Goal: Task Accomplishment & Management: Manage account settings

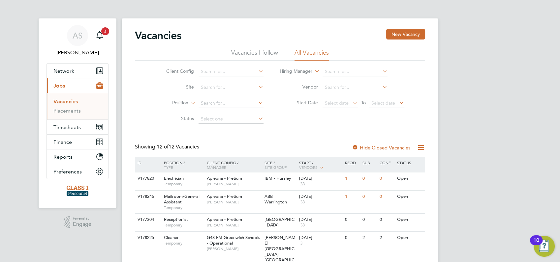
click at [62, 101] on link "Vacancies" at bounding box center [65, 102] width 24 height 6
click at [67, 127] on span "Timesheets" at bounding box center [66, 127] width 27 height 6
click at [70, 116] on link "Timesheets" at bounding box center [66, 116] width 27 height 6
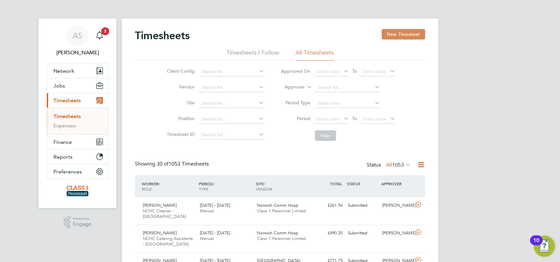
click at [402, 34] on button "New Timesheet" at bounding box center [403, 34] width 44 height 11
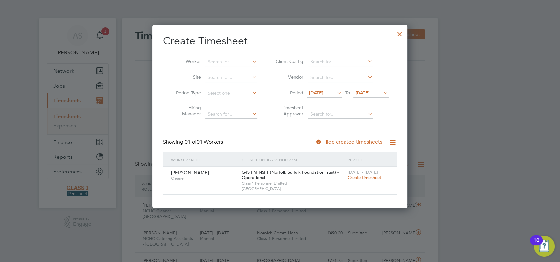
click at [335, 93] on icon at bounding box center [335, 92] width 0 height 9
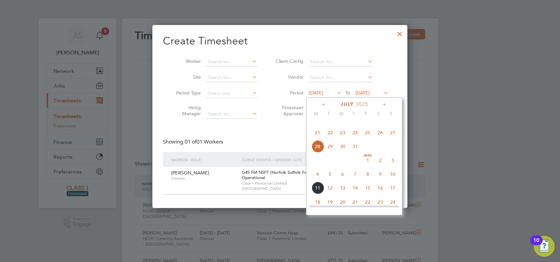
click at [316, 194] on span "11" at bounding box center [317, 188] width 13 height 13
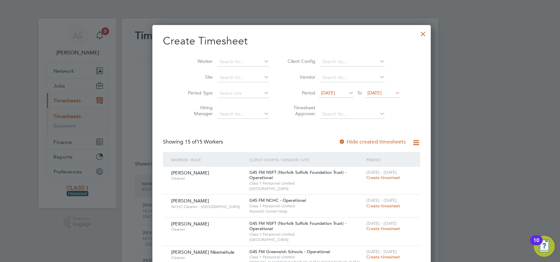
click at [476, 109] on div at bounding box center [280, 131] width 560 height 262
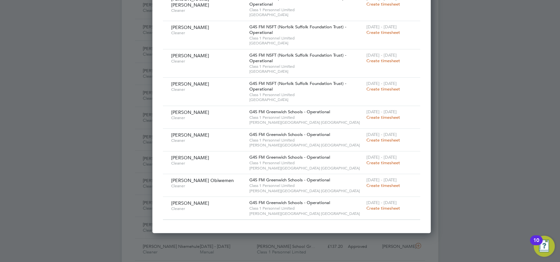
click at [476, 109] on div at bounding box center [280, 131] width 560 height 262
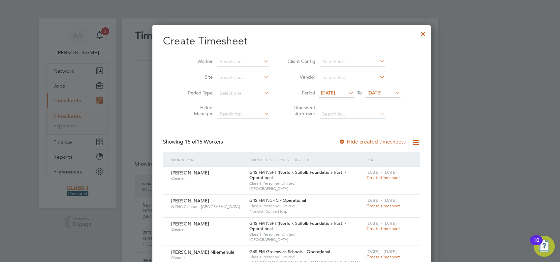
click at [417, 33] on div at bounding box center [423, 32] width 12 height 12
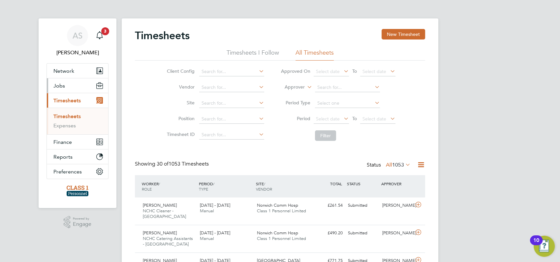
click at [64, 85] on span "Jobs" at bounding box center [59, 86] width 12 height 6
click at [67, 111] on link "Placements" at bounding box center [66, 111] width 27 height 6
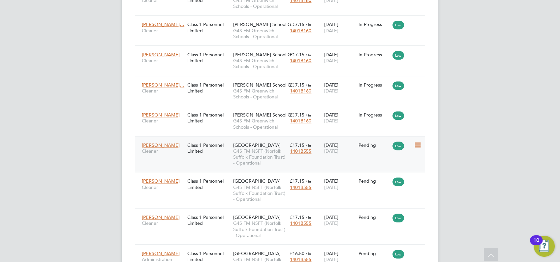
click at [414, 141] on icon at bounding box center [416, 145] width 7 height 8
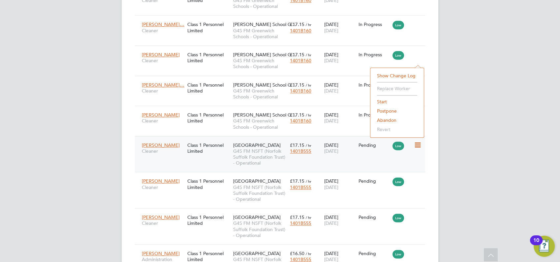
click at [383, 101] on li "Start" at bounding box center [396, 101] width 47 height 9
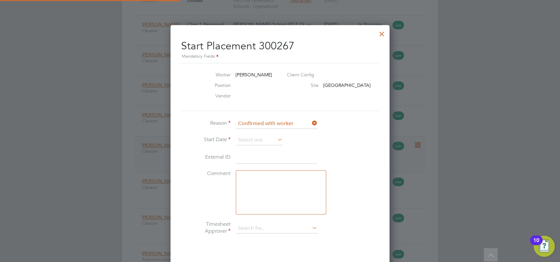
type input "[PERSON_NAME]"
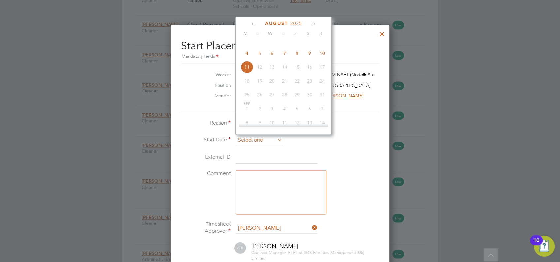
click at [270, 138] on input at bounding box center [259, 140] width 47 height 10
click at [247, 73] on span "11" at bounding box center [247, 67] width 13 height 13
type input "[DATE]"
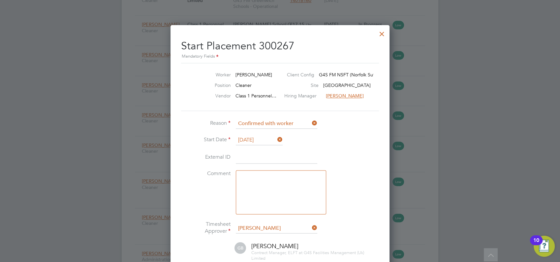
click at [489, 137] on div at bounding box center [280, 131] width 560 height 262
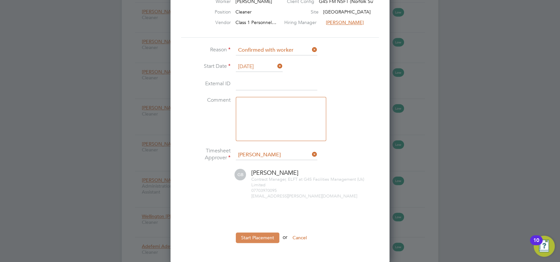
click at [261, 236] on button "Start Placement" at bounding box center [258, 238] width 44 height 11
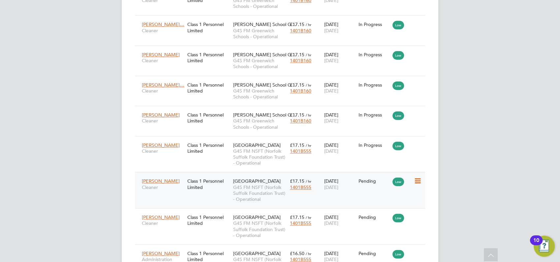
click at [419, 177] on icon at bounding box center [416, 181] width 7 height 8
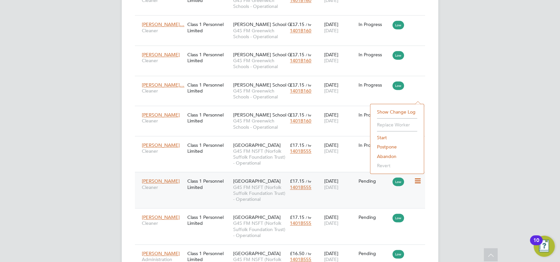
click at [383, 137] on li "Start" at bounding box center [396, 137] width 47 height 9
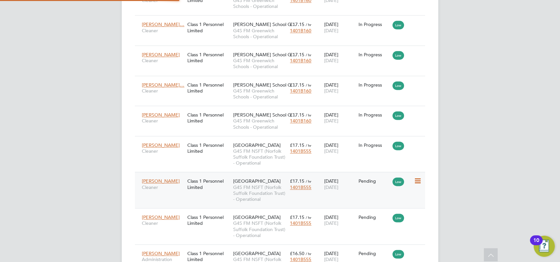
type input "[PERSON_NAME]"
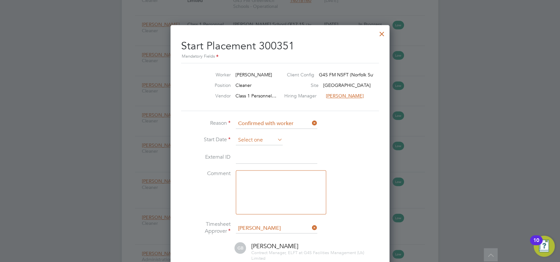
click at [268, 140] on input at bounding box center [259, 140] width 47 height 10
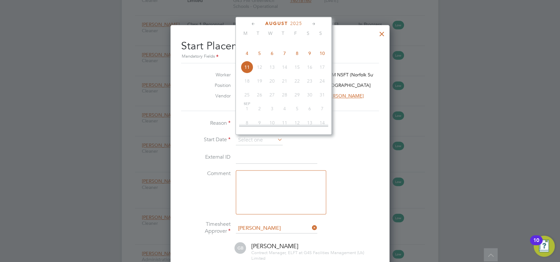
click at [246, 73] on span "11" at bounding box center [247, 67] width 13 height 13
type input "[DATE]"
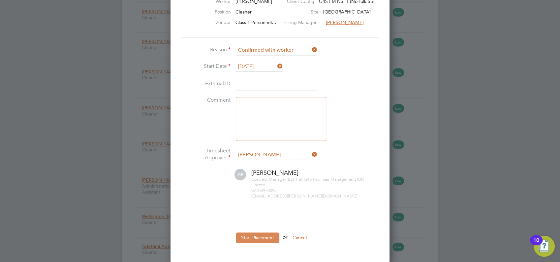
click at [263, 237] on button "Start Placement" at bounding box center [258, 238] width 44 height 11
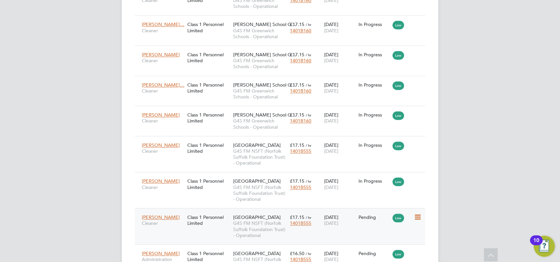
click at [415, 214] on icon at bounding box center [416, 218] width 7 height 8
click at [381, 173] on li "Start" at bounding box center [396, 173] width 47 height 9
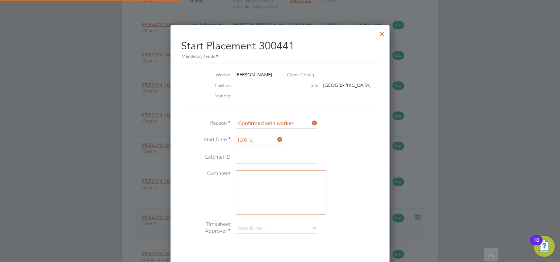
type input "[PERSON_NAME]"
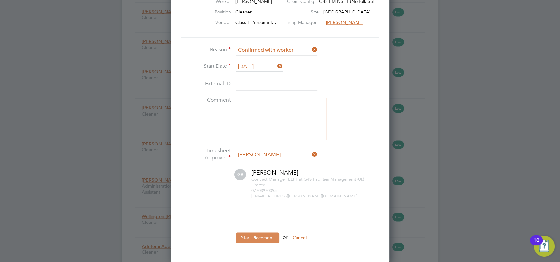
click at [258, 236] on button "Start Placement" at bounding box center [258, 238] width 44 height 11
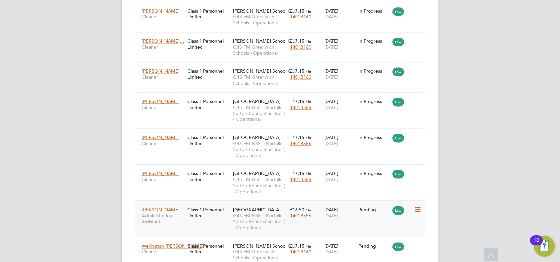
click at [416, 206] on icon at bounding box center [416, 210] width 7 height 8
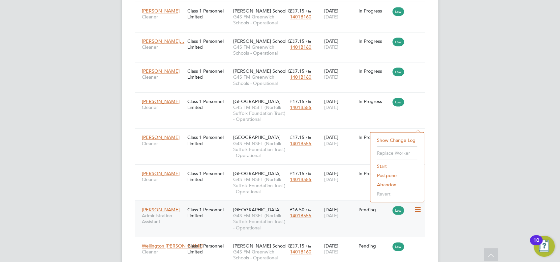
click at [381, 166] on li "Start" at bounding box center [396, 166] width 47 height 9
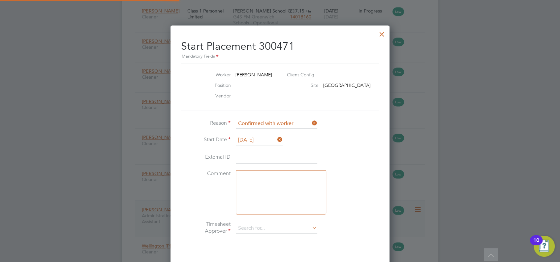
type input "[PERSON_NAME]"
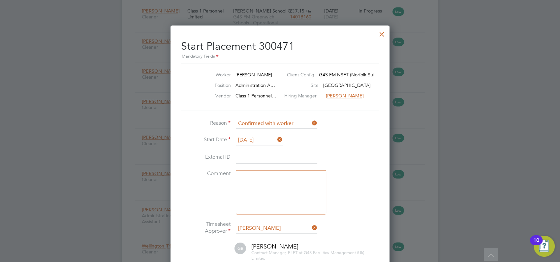
click at [467, 127] on div at bounding box center [280, 131] width 560 height 262
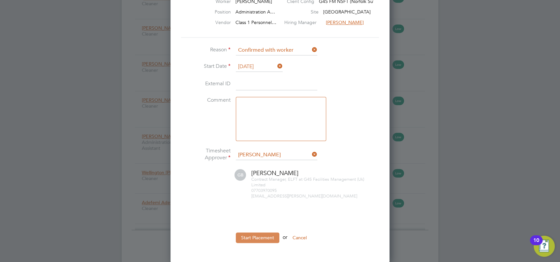
click at [257, 238] on button "Start Placement" at bounding box center [258, 238] width 44 height 11
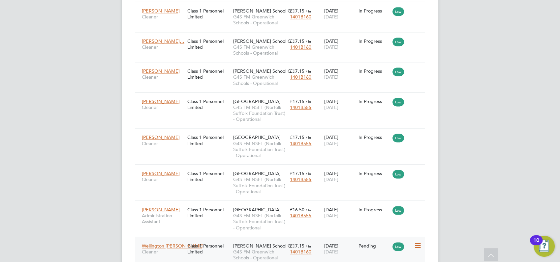
click at [419, 242] on icon at bounding box center [416, 246] width 7 height 8
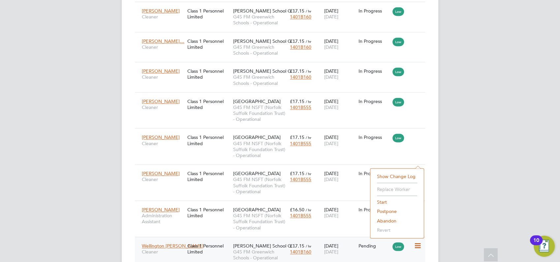
click at [381, 203] on li "Start" at bounding box center [396, 202] width 47 height 9
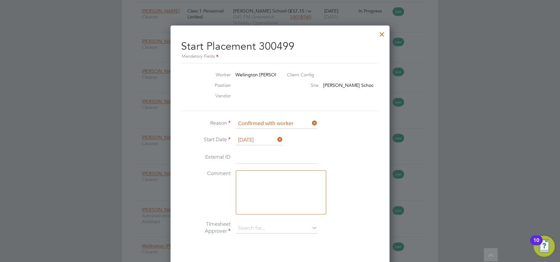
type input "[PERSON_NAME]"
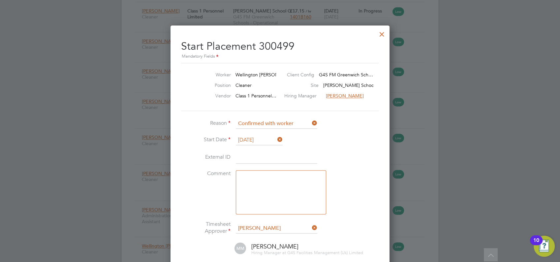
click at [466, 172] on div at bounding box center [280, 131] width 560 height 262
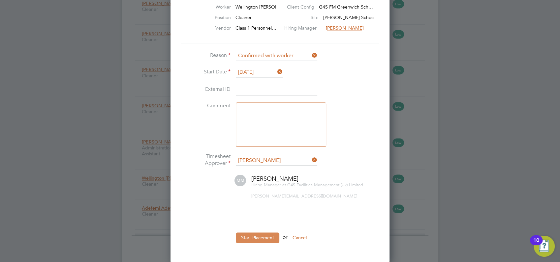
click at [252, 237] on button "Start Placement" at bounding box center [258, 238] width 44 height 11
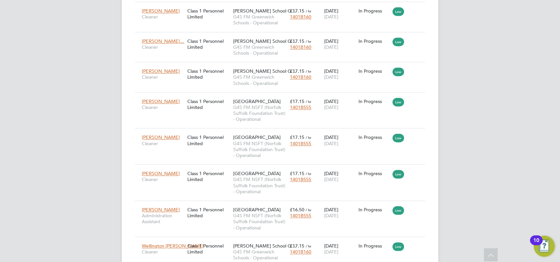
click at [382, 233] on li "Start" at bounding box center [396, 232] width 47 height 9
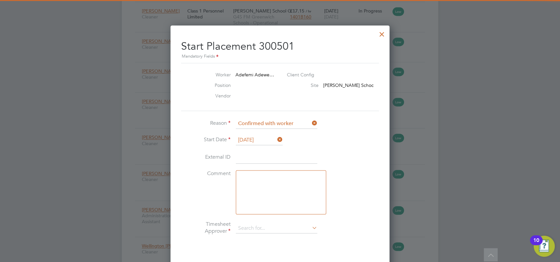
type input "[PERSON_NAME]"
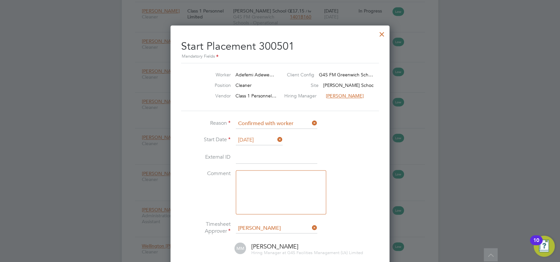
click at [252, 158] on input at bounding box center [276, 158] width 81 height 12
click at [480, 141] on div at bounding box center [280, 131] width 560 height 262
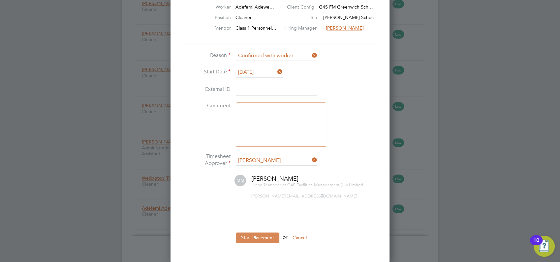
click at [254, 238] on button "Start Placement" at bounding box center [258, 238] width 44 height 11
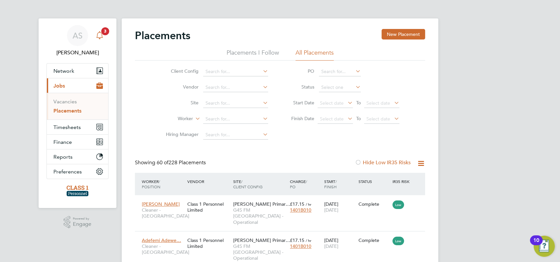
click at [104, 31] on span "3" at bounding box center [105, 31] width 8 height 8
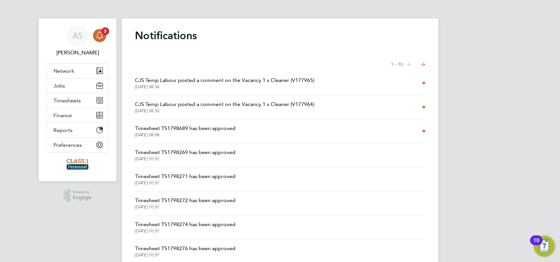
click at [212, 80] on span "CJS Temp Labour posted a comment on the Vacancy 1 x Cleaner (V177965)" at bounding box center [224, 80] width 179 height 8
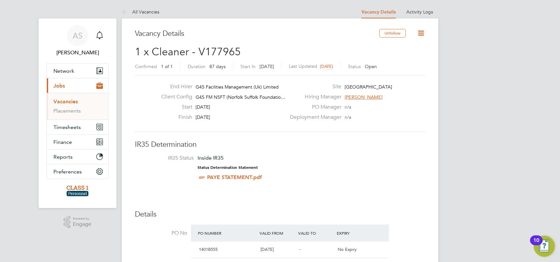
click at [66, 102] on link "Vacancies" at bounding box center [65, 102] width 24 height 6
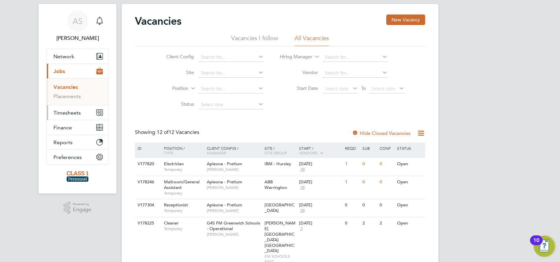
click at [68, 111] on span "Timesheets" at bounding box center [66, 113] width 27 height 6
click at [61, 101] on link "Timesheets" at bounding box center [66, 102] width 27 height 6
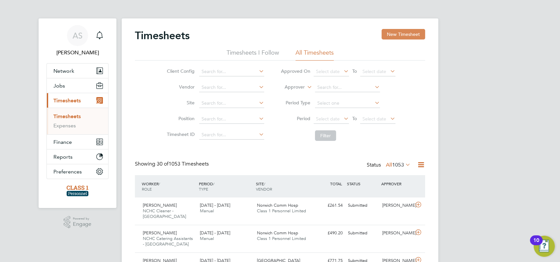
click at [405, 34] on button "New Timesheet" at bounding box center [403, 34] width 44 height 11
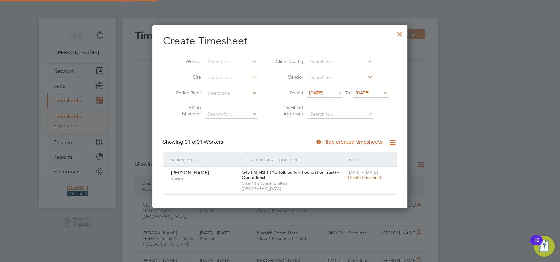
scroll to position [183, 255]
click at [398, 35] on div at bounding box center [399, 32] width 12 height 12
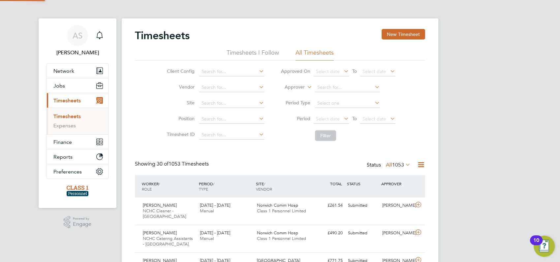
scroll to position [16, 57]
click at [378, 214] on div "[PERSON_NAME] NCHC Cleaner - [GEOGRAPHIC_DATA] [DATE] - [DATE] [DATE] - [DATE] …" at bounding box center [280, 211] width 290 height 27
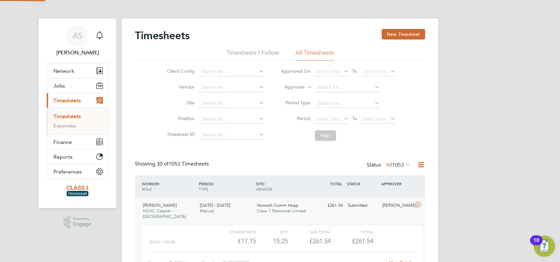
scroll to position [11, 64]
click at [378, 214] on div "[PERSON_NAME] NCHC Cleaner - [GEOGRAPHIC_DATA] [DATE] - [DATE] [DATE] - [DATE] …" at bounding box center [280, 242] width 290 height 88
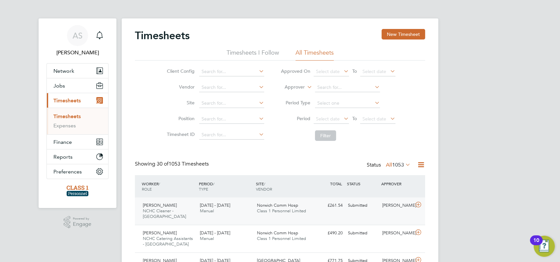
click at [378, 212] on div "[PERSON_NAME] NCHC Cleaner - [GEOGRAPHIC_DATA] [DATE] - [DATE] [DATE] - [DATE] …" at bounding box center [280, 211] width 290 height 27
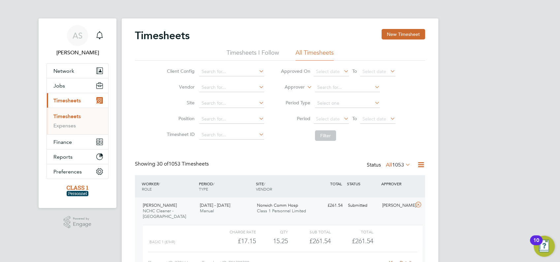
click at [375, 211] on div "Submitted" at bounding box center [362, 205] width 34 height 11
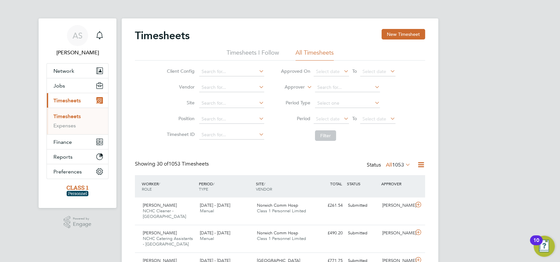
drag, startPoint x: 375, startPoint y: 211, endPoint x: 528, endPoint y: 211, distance: 152.9
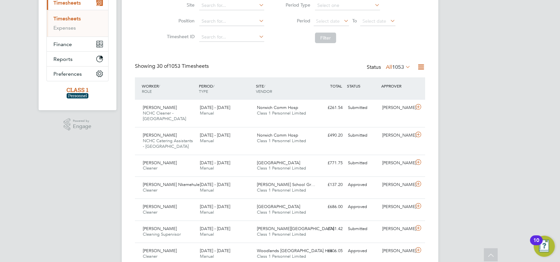
scroll to position [0, 0]
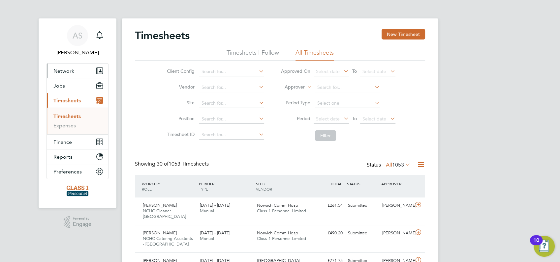
click at [65, 71] on span "Network" at bounding box center [63, 71] width 21 height 6
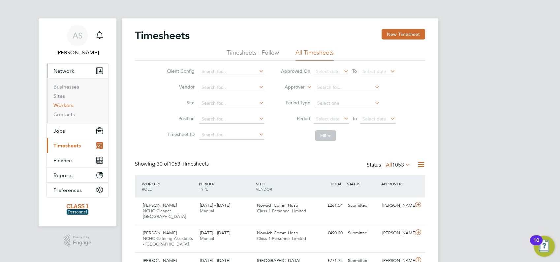
click at [61, 105] on link "Workers" at bounding box center [63, 105] width 20 height 6
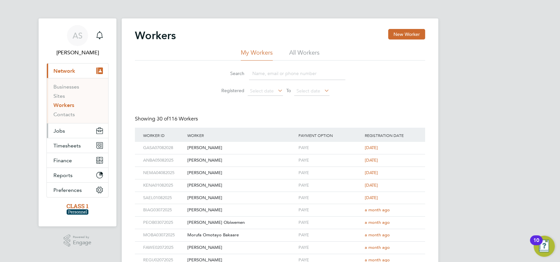
click at [62, 131] on span "Jobs" at bounding box center [59, 131] width 12 height 6
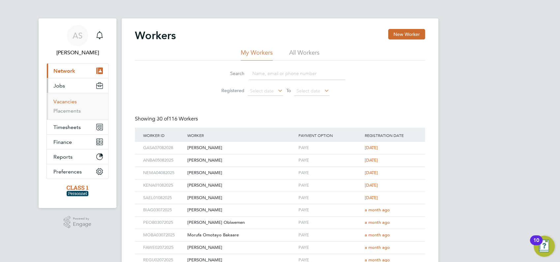
click at [65, 102] on link "Vacancies" at bounding box center [64, 102] width 23 height 6
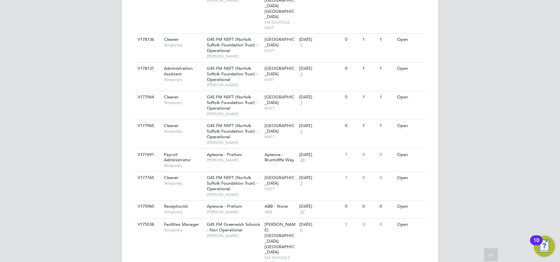
scroll to position [257, 0]
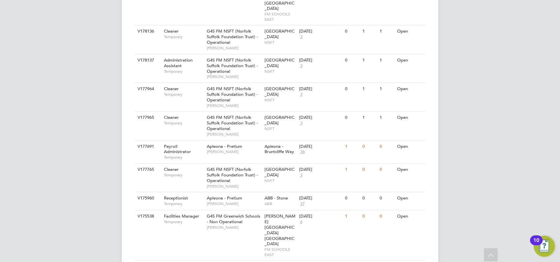
click at [519, 59] on div "AS [PERSON_NAME] Notifications Applications: Network Businesses Sites Workers C…" at bounding box center [280, 14] width 560 height 542
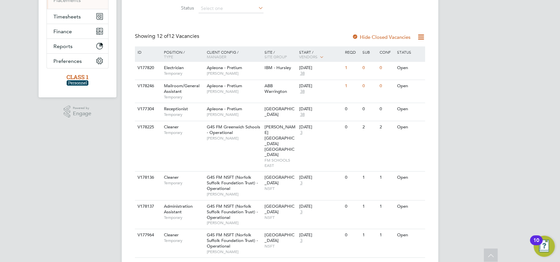
scroll to position [0, 0]
